Goal: Information Seeking & Learning: Check status

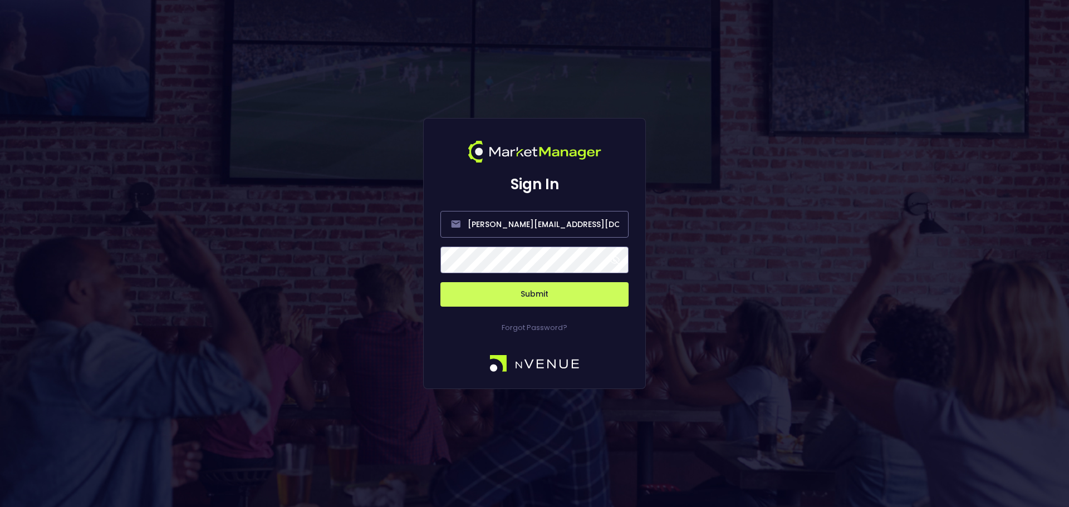
click at [578, 286] on button "Submit" at bounding box center [534, 294] width 188 height 25
click at [563, 297] on button "Submit" at bounding box center [534, 294] width 188 height 25
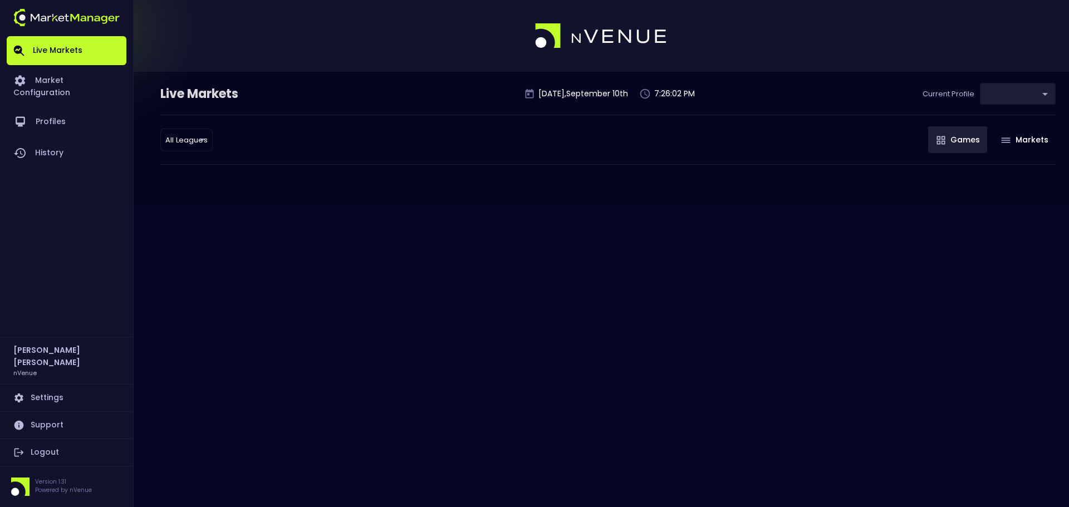
type input "0d810fa5-e353-4d9c-b11d-31f095cae871"
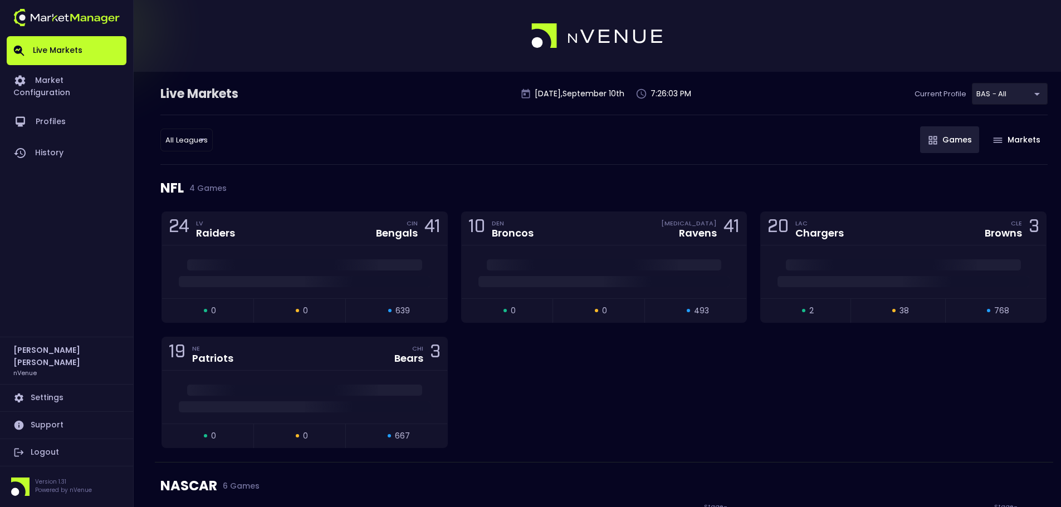
click at [196, 153] on div "All Leagues all leagues ​ Games Markets" at bounding box center [603, 140] width 887 height 50
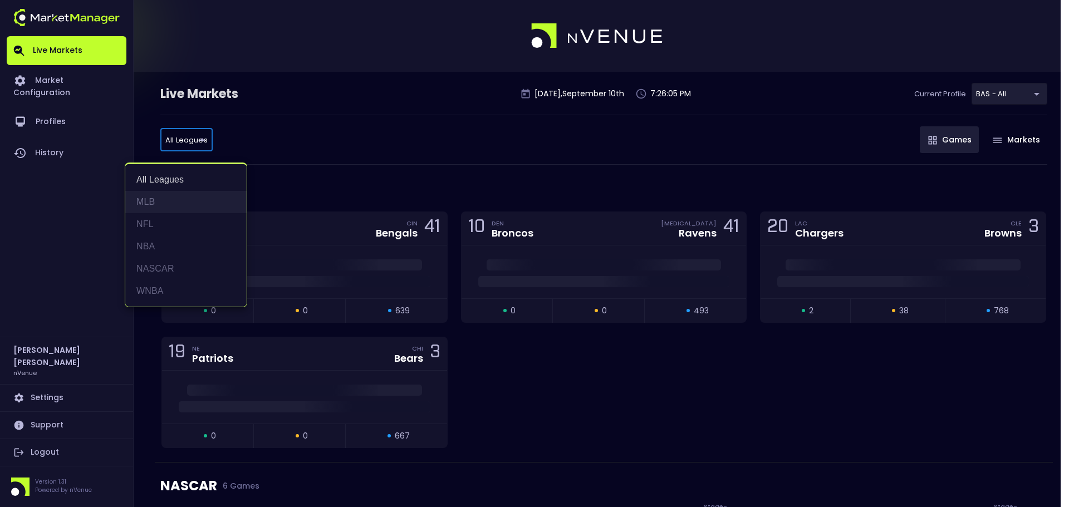
click at [154, 193] on li "MLB" at bounding box center [185, 202] width 121 height 22
type input "MLB"
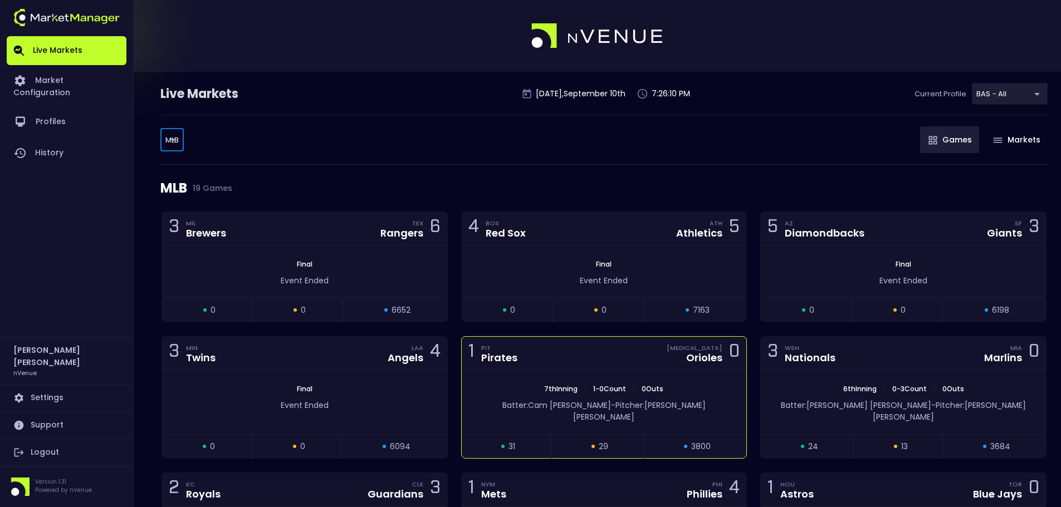
click at [703, 388] on div "7th Inning | 1 - 0 Count | 0 Outs" at bounding box center [604, 389] width 285 height 10
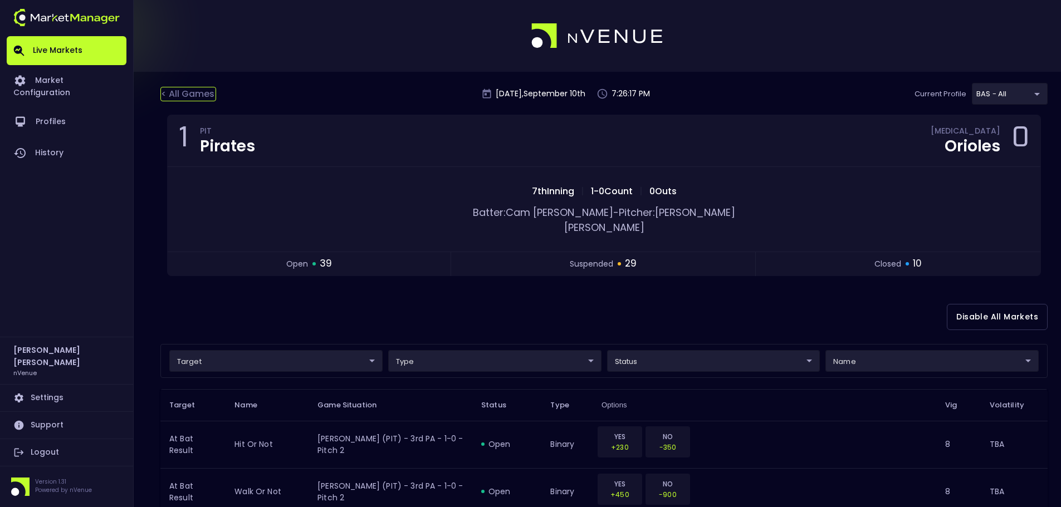
click at [193, 90] on div "< All Games" at bounding box center [188, 94] width 56 height 14
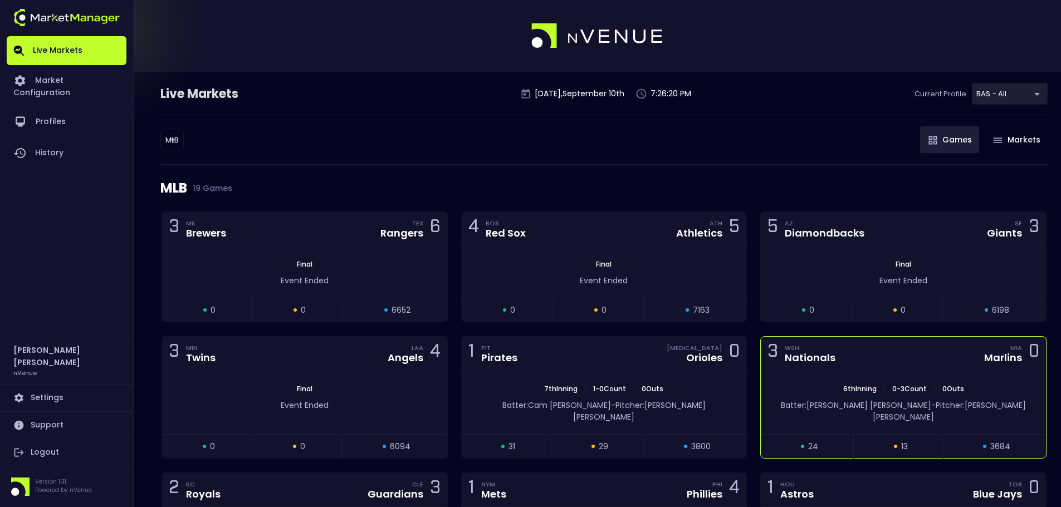
click at [941, 370] on div "6th Inning | 0 - 3 Count | 0 Outs Batter: [PERSON_NAME]: [PERSON_NAME]" at bounding box center [903, 402] width 285 height 64
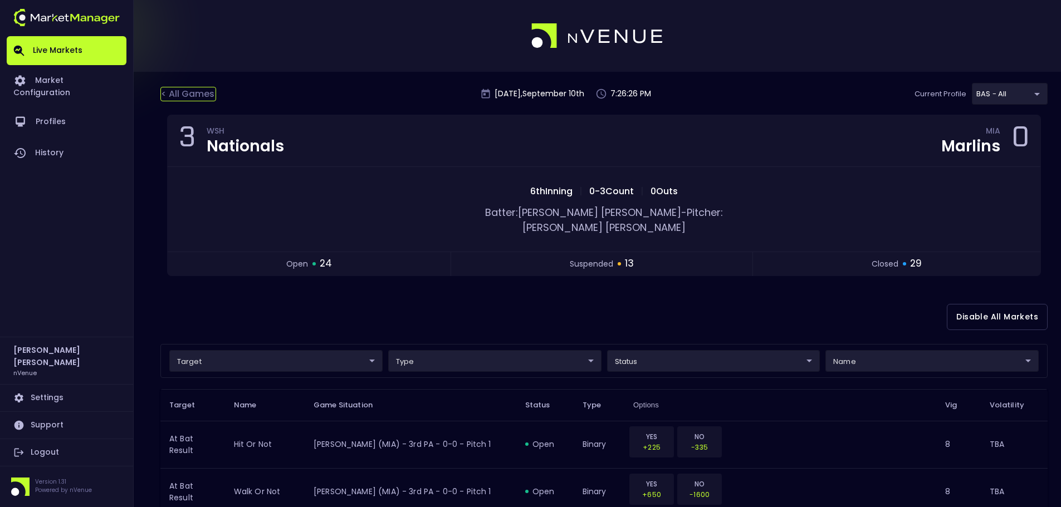
click at [194, 89] on div "< All Games" at bounding box center [188, 94] width 56 height 14
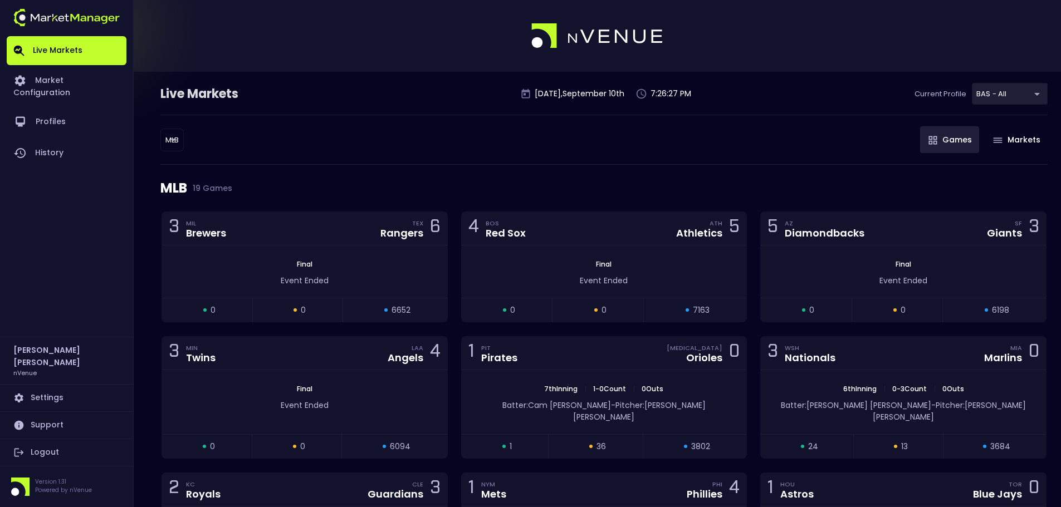
scroll to position [111, 0]
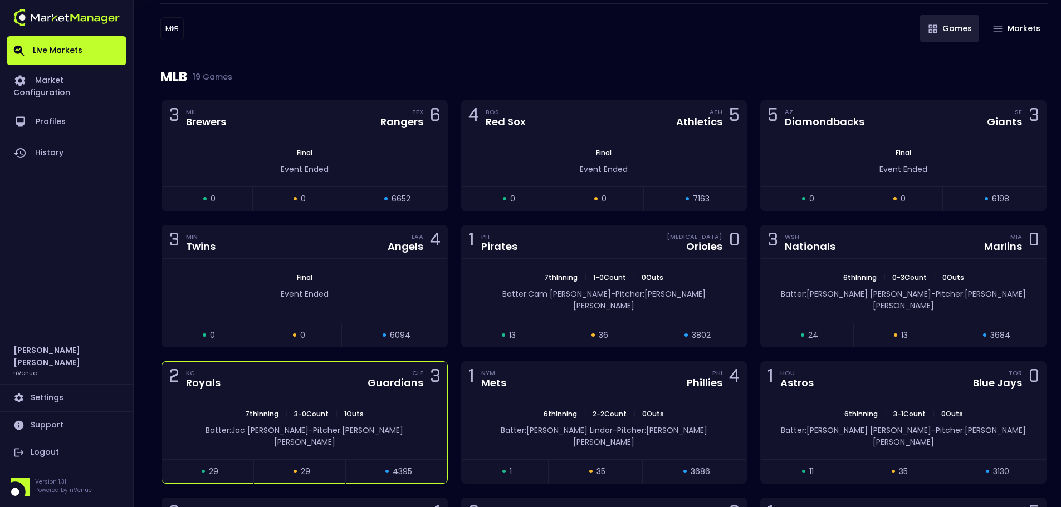
click at [326, 409] on span "3 - 0 Count" at bounding box center [311, 413] width 41 height 9
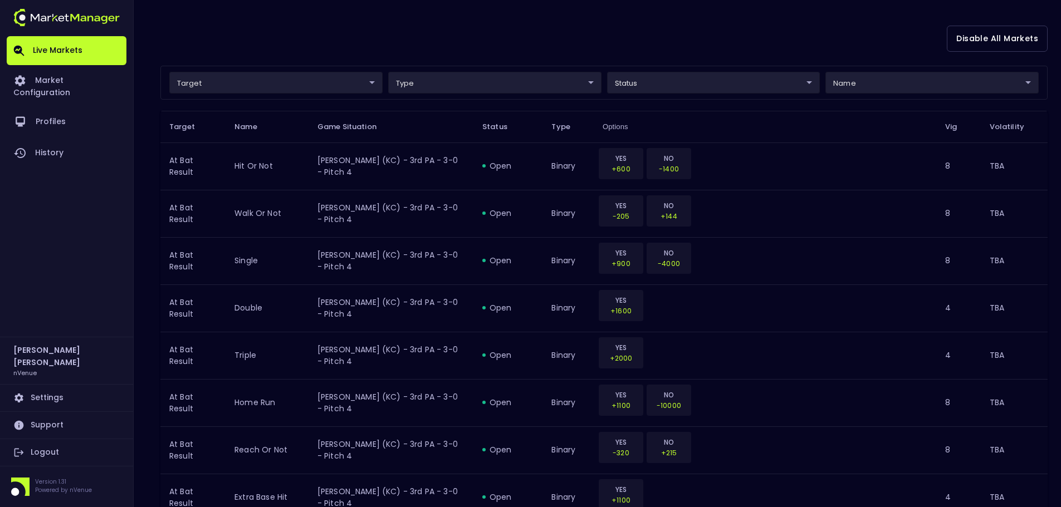
scroll to position [0, 0]
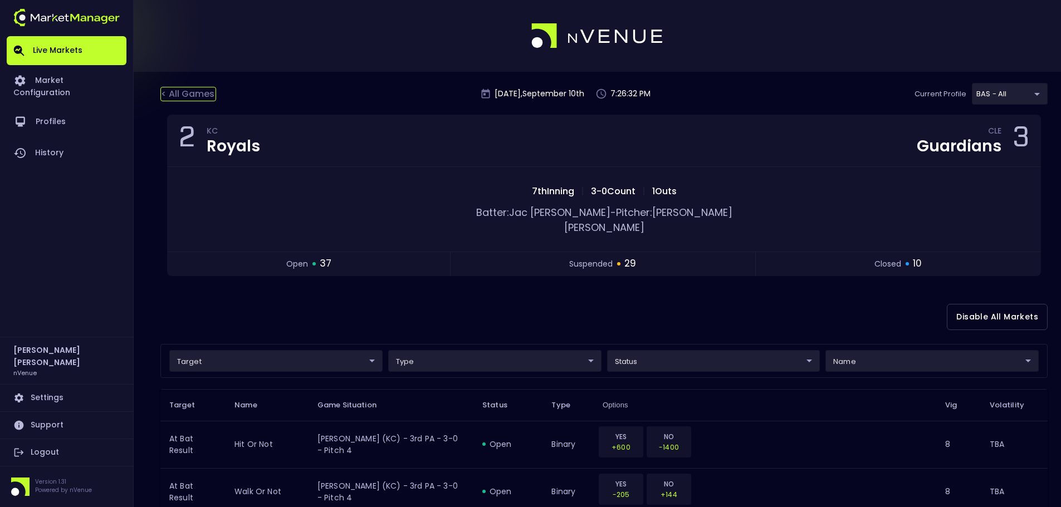
click at [201, 89] on div "< All Games" at bounding box center [188, 94] width 56 height 14
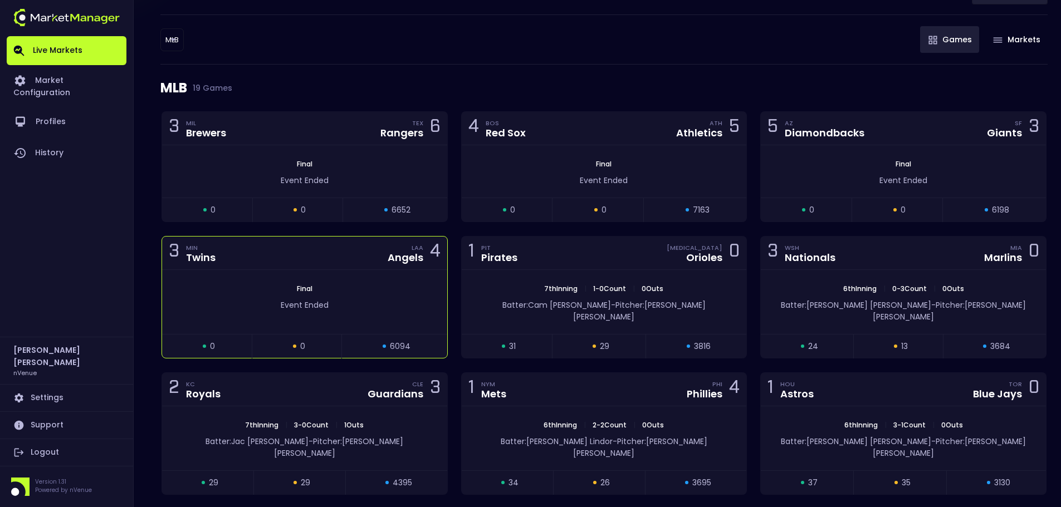
scroll to position [111, 0]
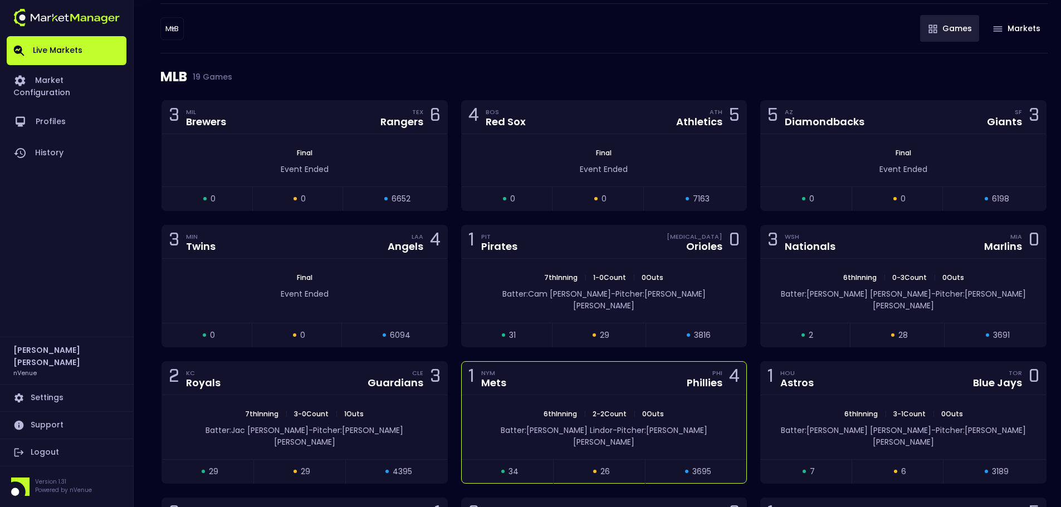
click at [731, 421] on div "Batter: [PERSON_NAME]: [PERSON_NAME]" at bounding box center [604, 433] width 285 height 29
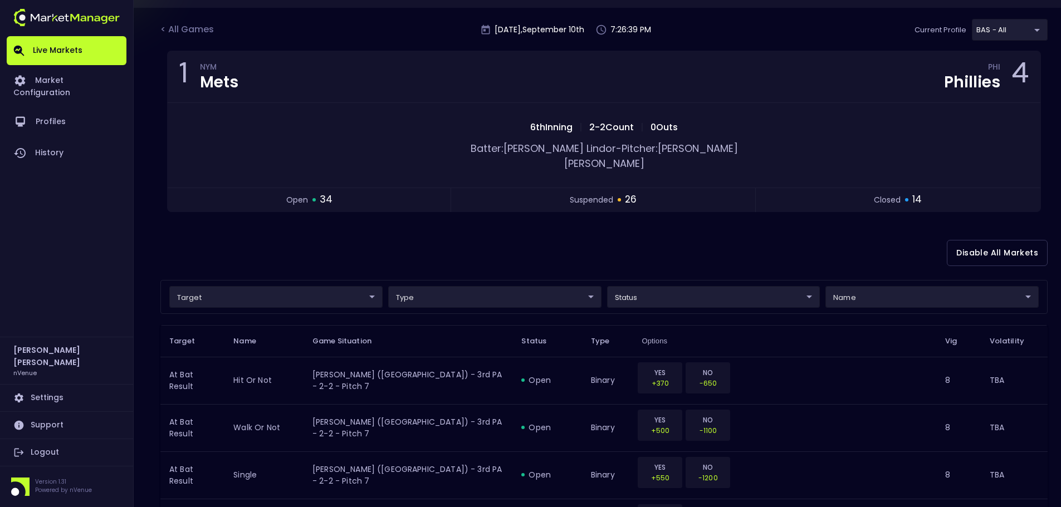
scroll to position [0, 0]
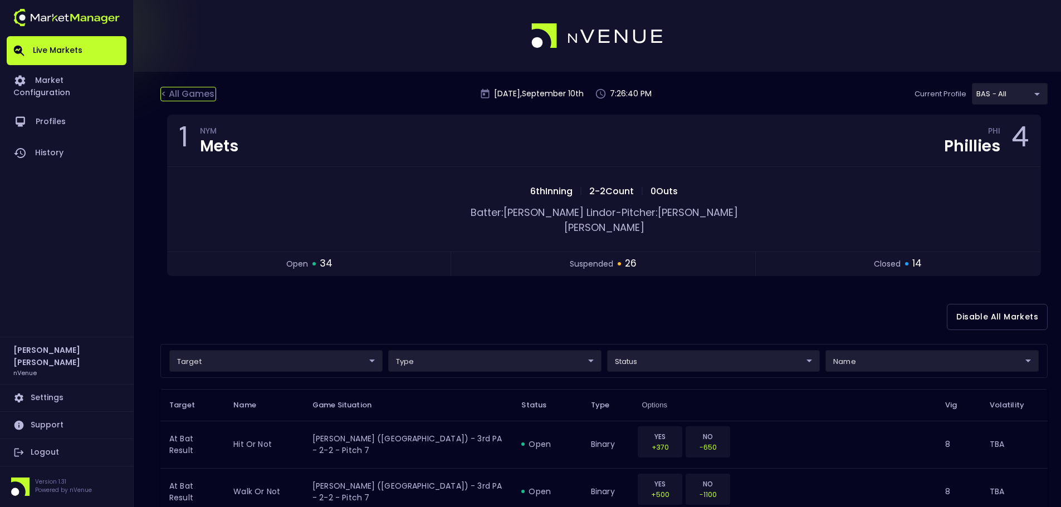
click at [208, 94] on div "< All Games" at bounding box center [188, 94] width 56 height 14
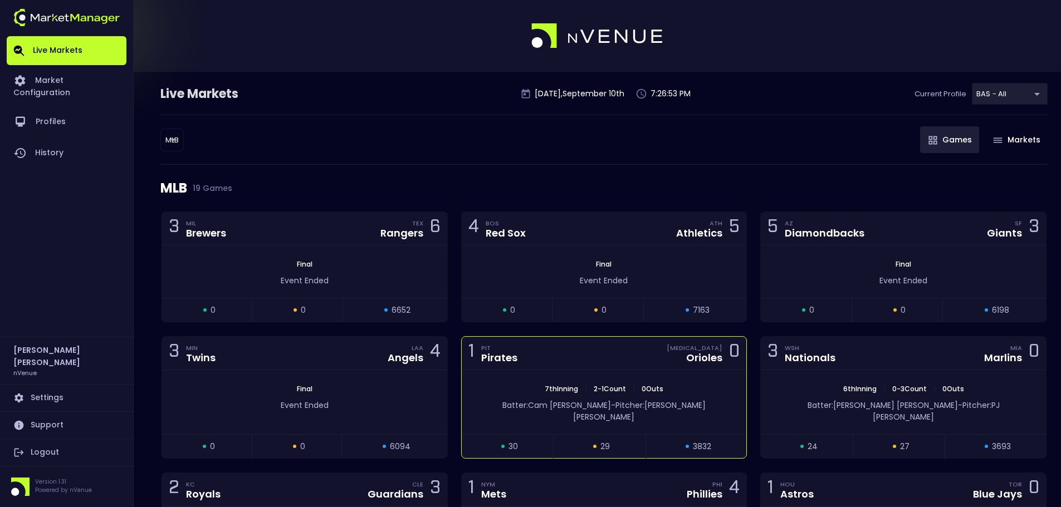
click at [636, 380] on div "7th Inning | 2 - 1 Count | 0 Outs Batter: [PERSON_NAME]: [PERSON_NAME]" at bounding box center [604, 402] width 285 height 64
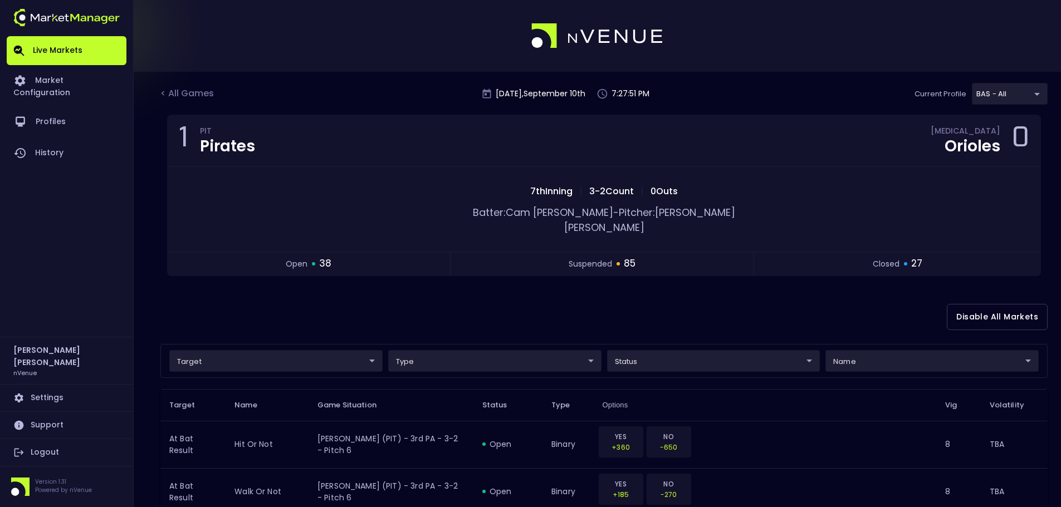
click at [200, 97] on div "< All Games" at bounding box center [188, 94] width 56 height 14
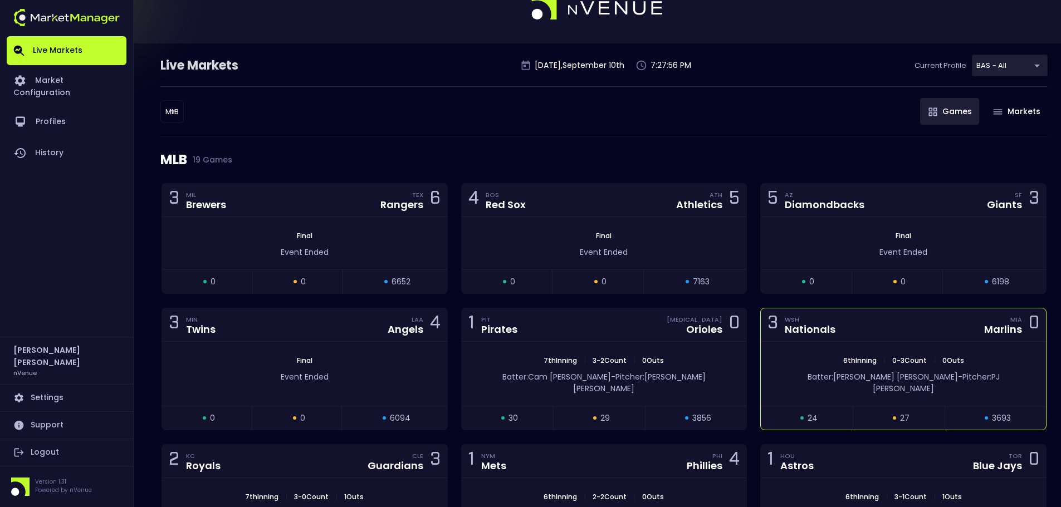
scroll to position [56, 0]
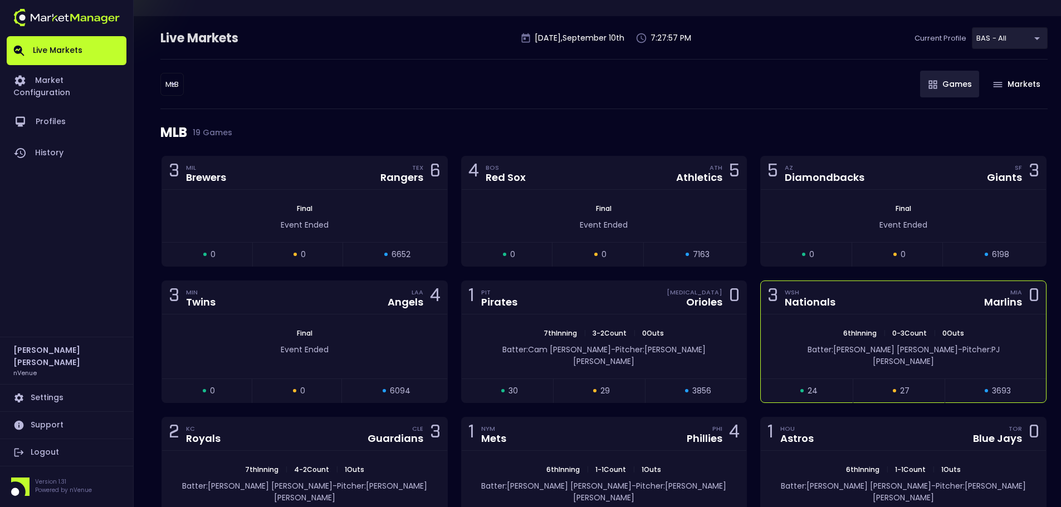
click at [891, 321] on div "6th Inning | 0 - 3 Count | 0 Outs Batter: [PERSON_NAME]: [PERSON_NAME]" at bounding box center [903, 347] width 285 height 64
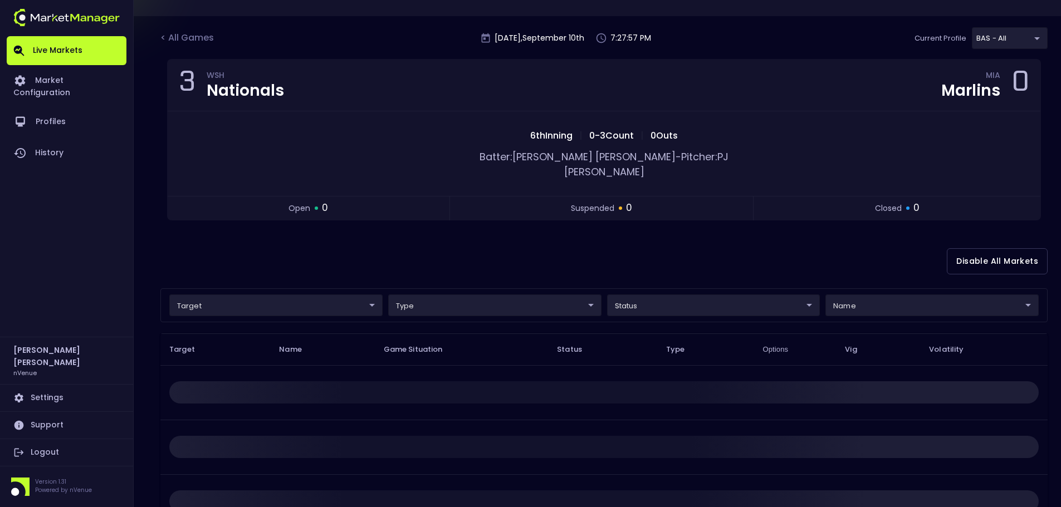
scroll to position [0, 0]
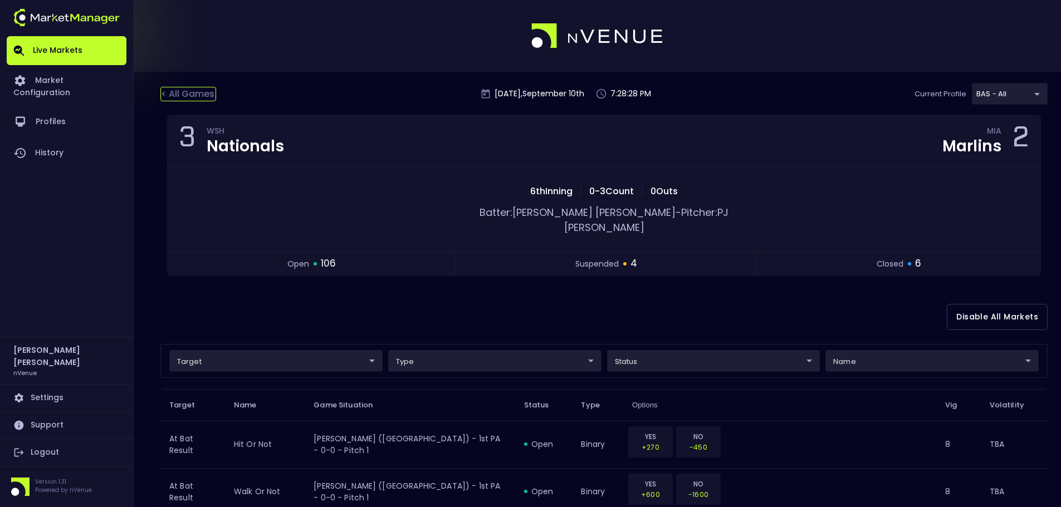
click at [187, 91] on div "< All Games" at bounding box center [188, 94] width 56 height 14
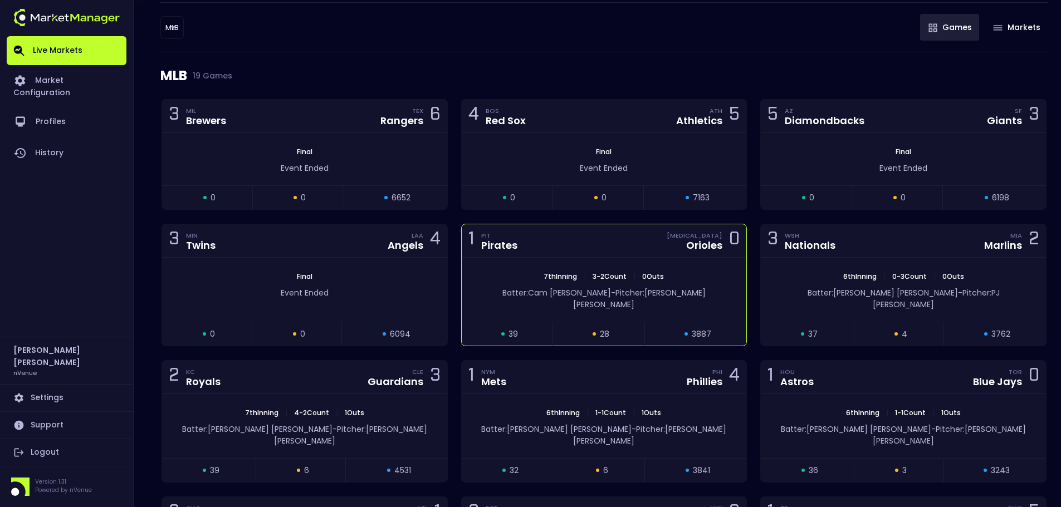
scroll to position [167, 0]
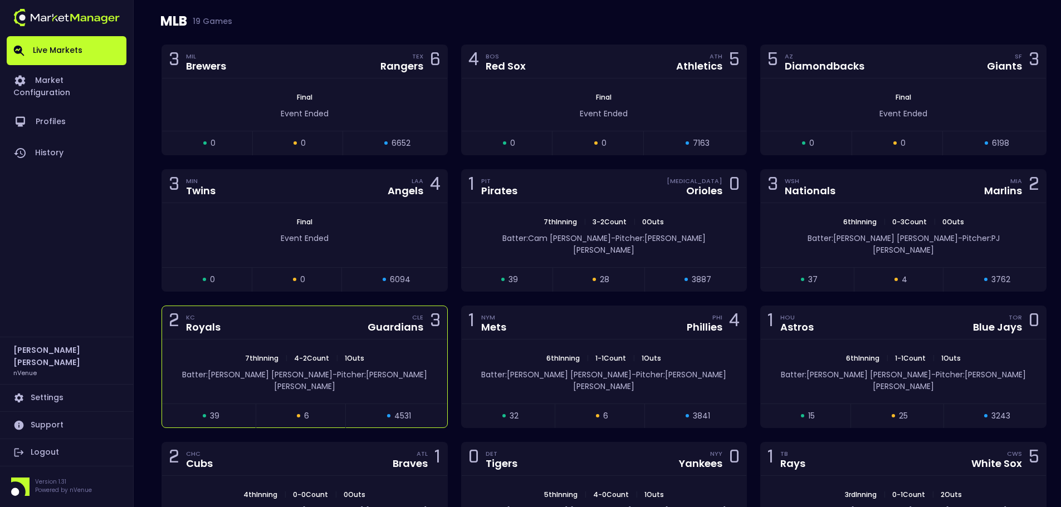
click at [385, 364] on div "Batter: [PERSON_NAME]: [PERSON_NAME]" at bounding box center [304, 378] width 285 height 29
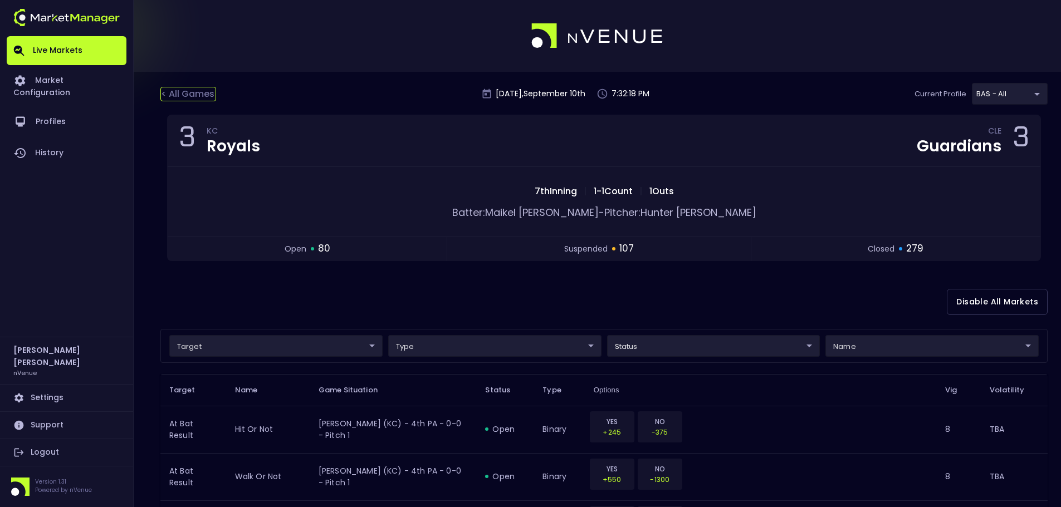
click at [208, 95] on div "< All Games" at bounding box center [188, 94] width 56 height 14
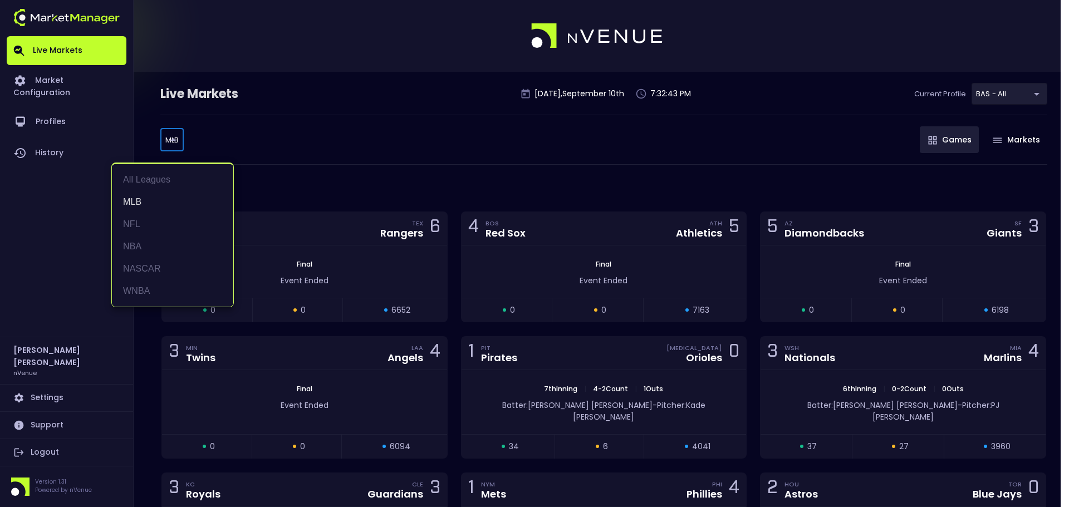
drag, startPoint x: 148, startPoint y: 294, endPoint x: 194, endPoint y: 303, distance: 47.1
click at [149, 294] on li "WNBA" at bounding box center [172, 291] width 121 height 22
type input "WNBA"
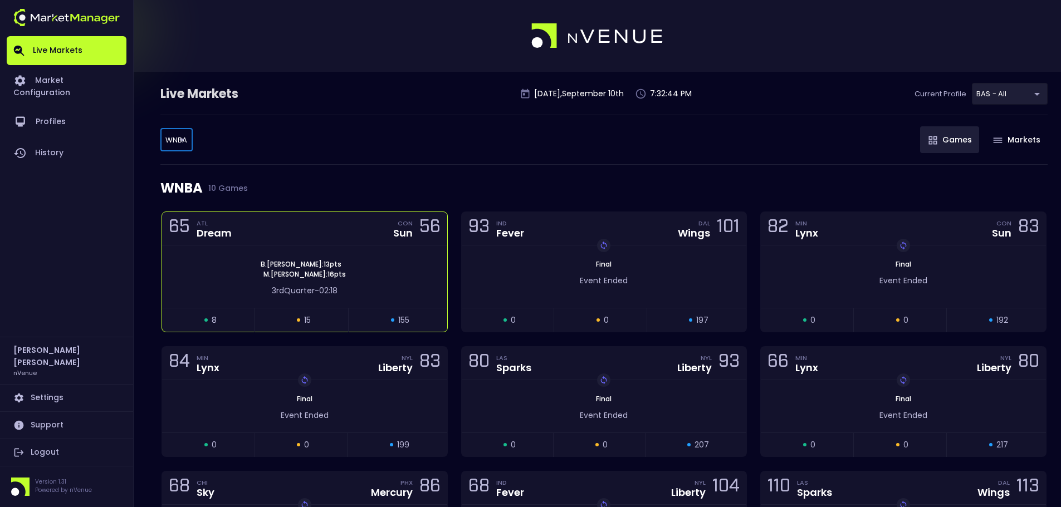
click at [370, 269] on div "[PERSON_NAME] : 13 pts [PERSON_NAME] : 16 pts" at bounding box center [304, 269] width 285 height 20
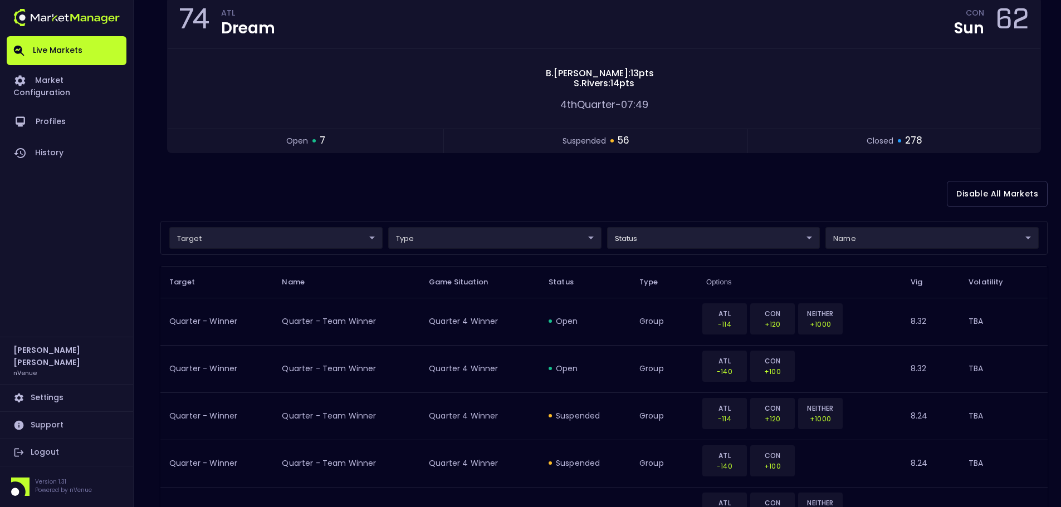
scroll to position [223, 0]
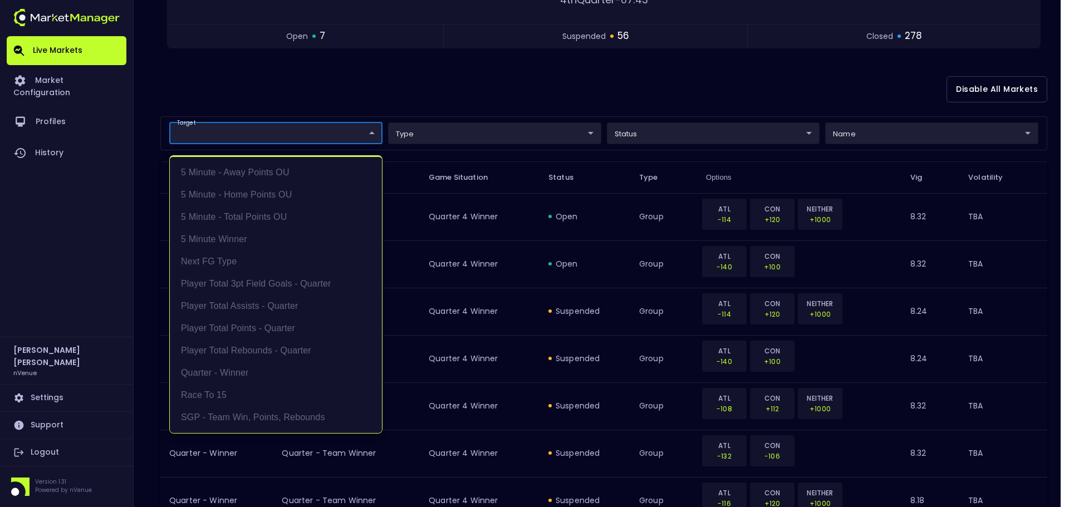
click at [368, 134] on div at bounding box center [534, 253] width 1069 height 507
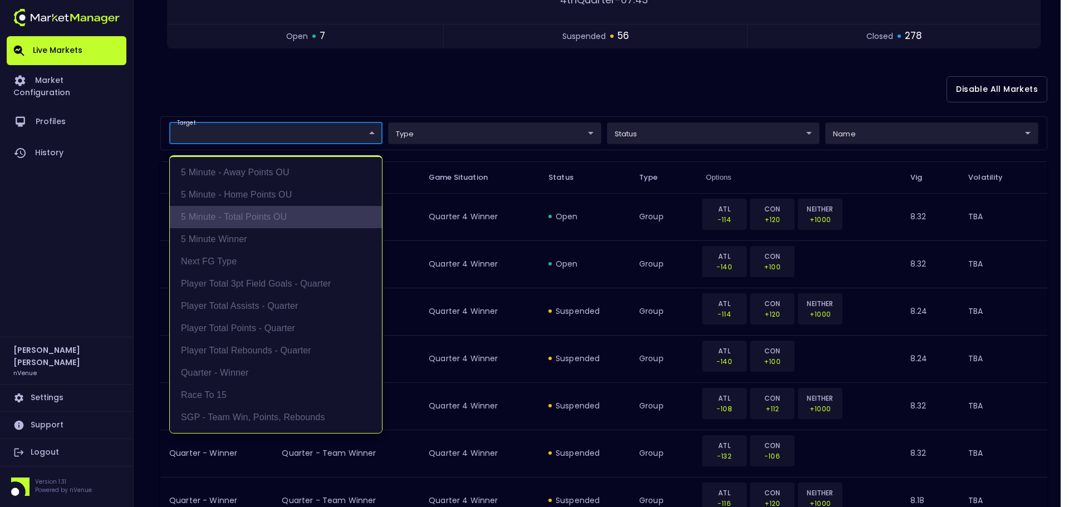
click at [311, 214] on li "5 Minute - Total Points OU" at bounding box center [276, 217] width 212 height 22
type input "5 Minute - Total Points OU"
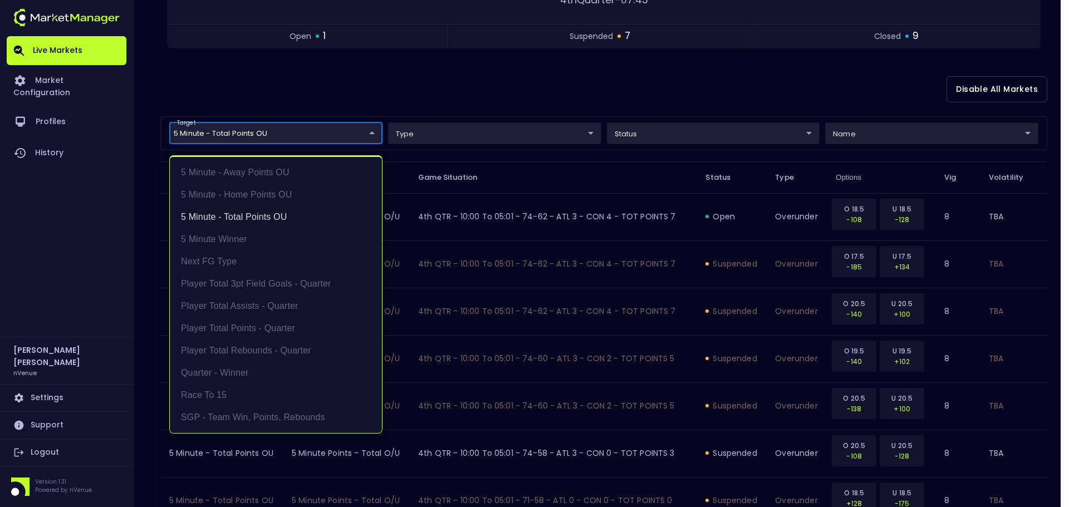
click at [515, 73] on div at bounding box center [534, 253] width 1069 height 507
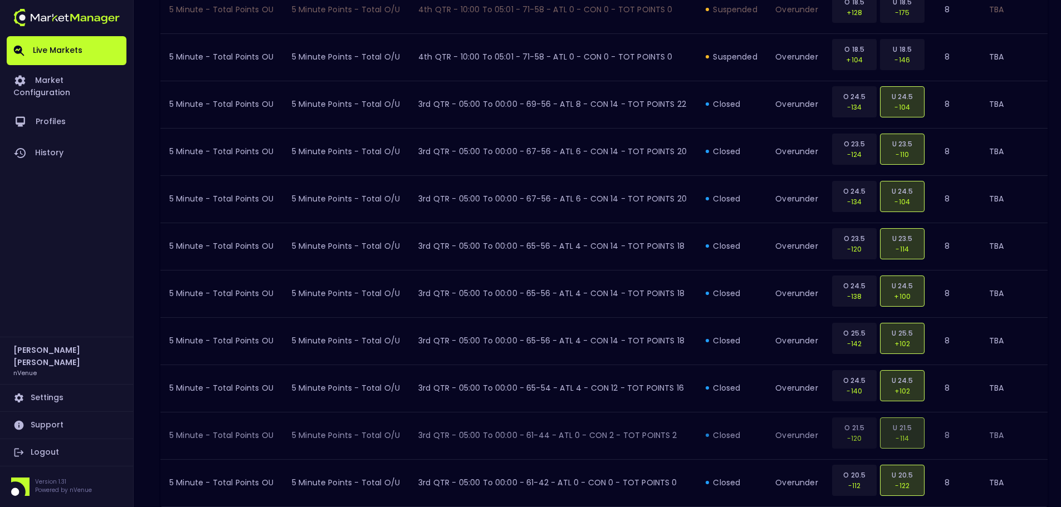
scroll to position [817, 0]
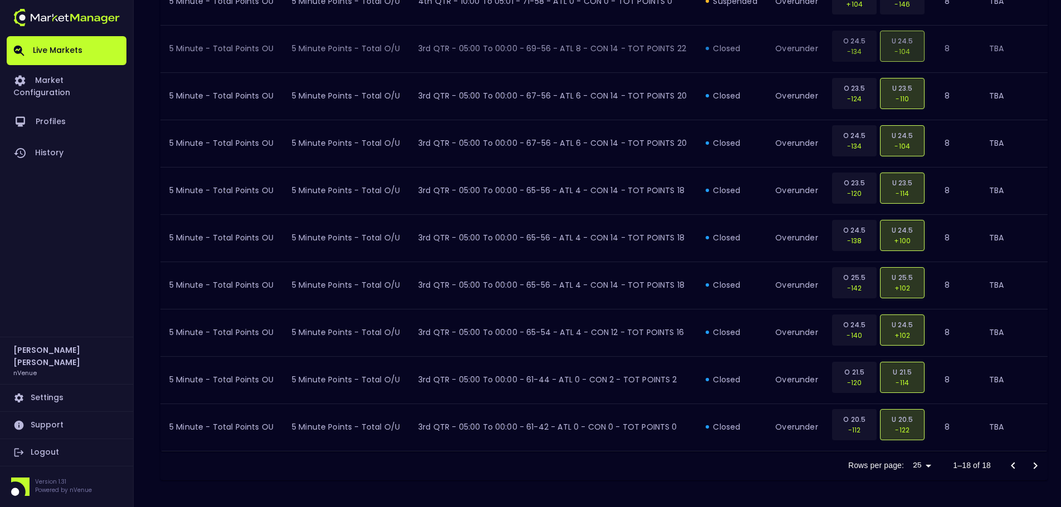
click at [520, 46] on td "3rd QTR - 05:00 to 00:00 - 69-56 - ATL 8 - CON 14 - TOT POINTS 22" at bounding box center [552, 48] width 287 height 47
drag, startPoint x: 486, startPoint y: 106, endPoint x: 518, endPoint y: 148, distance: 53.1
click at [486, 102] on td "3rd QTR - 05:00 to 00:00 - 67-56 - ATL 6 - CON 14 - TOT POINTS 20" at bounding box center [552, 95] width 287 height 47
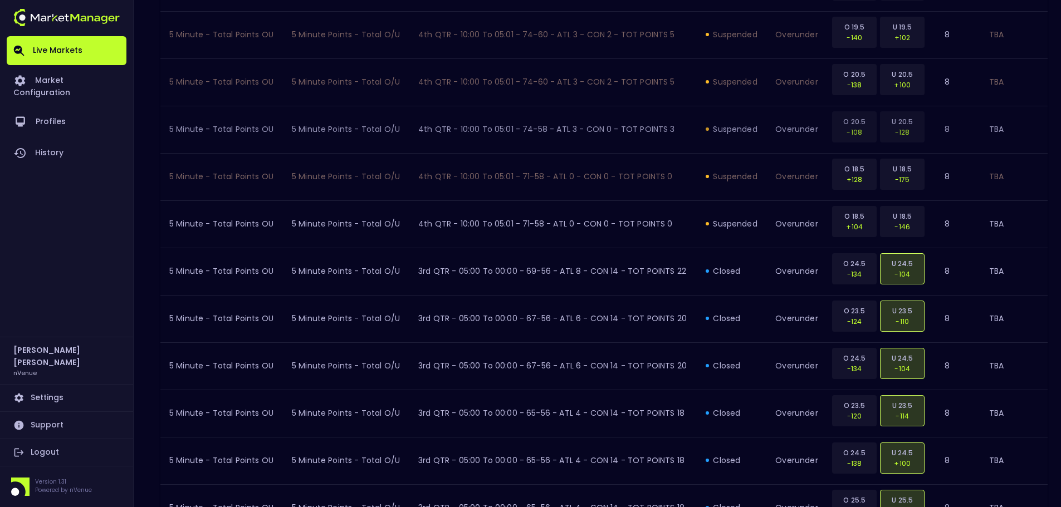
scroll to position [864, 0]
